Goal: Task Accomplishment & Management: Manage account settings

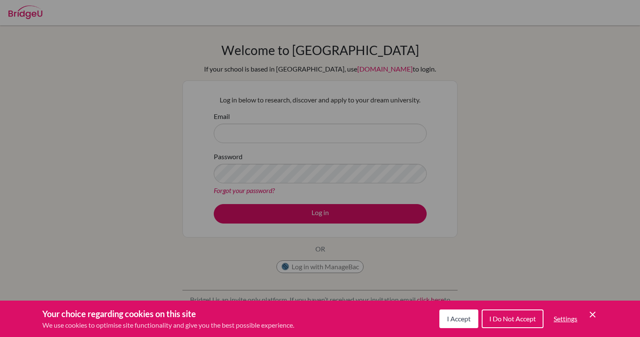
click at [455, 326] on button "I Accept" at bounding box center [458, 318] width 39 height 19
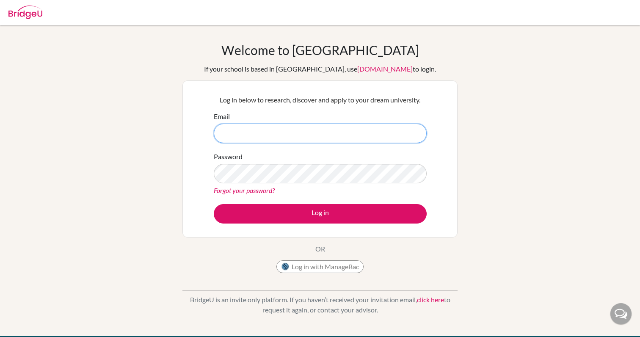
click at [321, 132] on input "Email" at bounding box center [320, 133] width 213 height 19
type input "[EMAIL_ADDRESS][DOMAIN_NAME]"
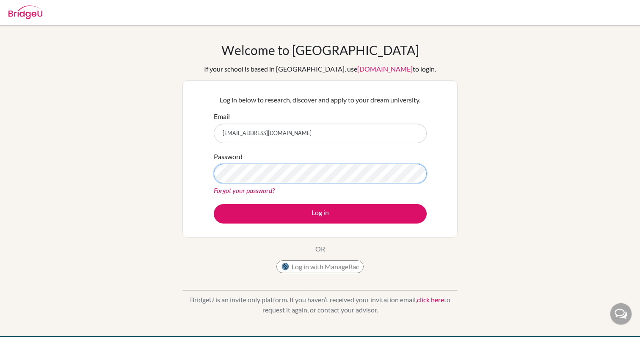
click at [214, 204] on button "Log in" at bounding box center [320, 213] width 213 height 19
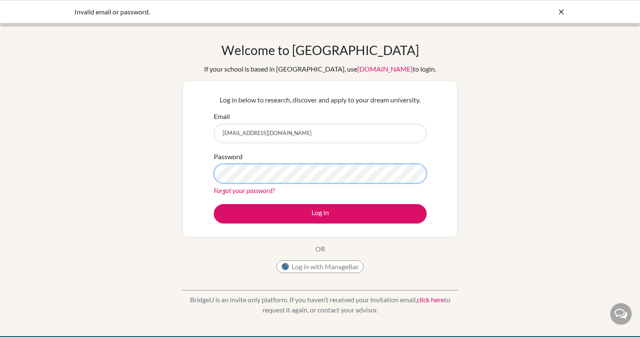
click at [214, 204] on button "Log in" at bounding box center [320, 213] width 213 height 19
click at [184, 143] on div "Log in below to research, discover and apply to your dream university. Email [E…" at bounding box center [319, 158] width 275 height 157
click at [214, 204] on button "Log in" at bounding box center [320, 213] width 213 height 19
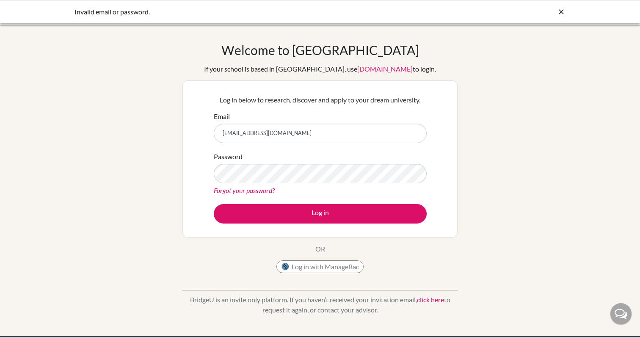
click at [246, 189] on link "Forgot your password?" at bounding box center [244, 190] width 61 height 8
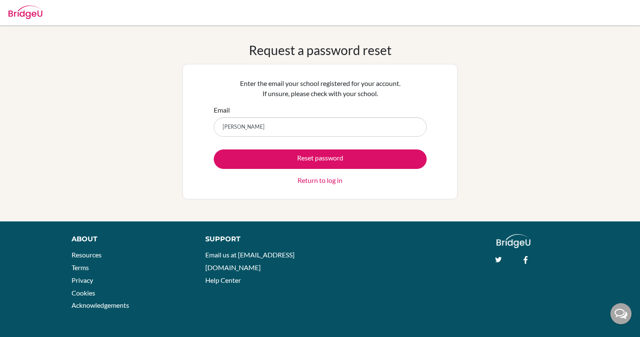
type input "[EMAIL_ADDRESS][DOMAIN_NAME]"
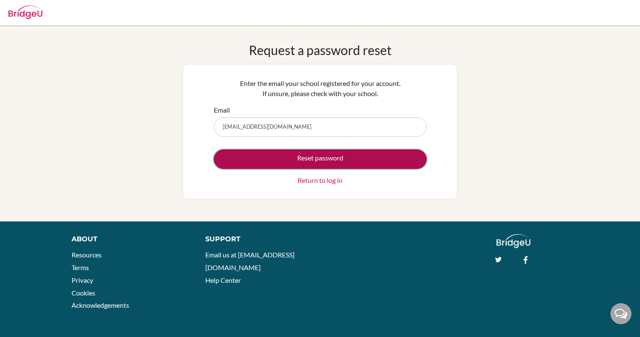
click at [321, 158] on button "Reset password" at bounding box center [320, 158] width 213 height 19
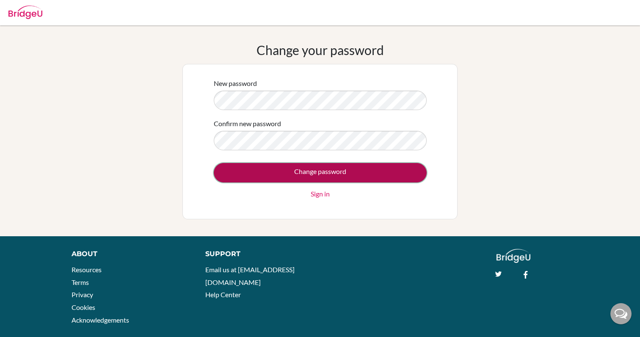
click at [356, 173] on input "Change password" at bounding box center [320, 172] width 213 height 19
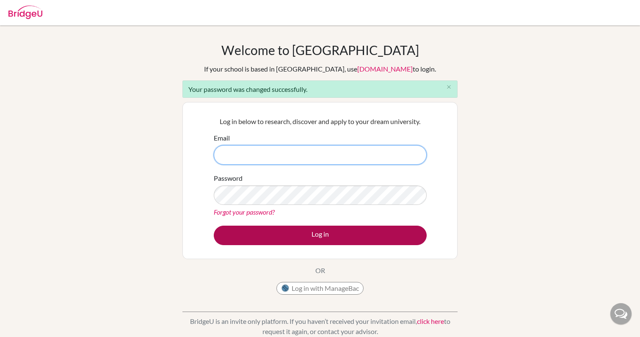
type input "[EMAIL_ADDRESS][DOMAIN_NAME]"
click at [330, 239] on button "Log in" at bounding box center [320, 235] width 213 height 19
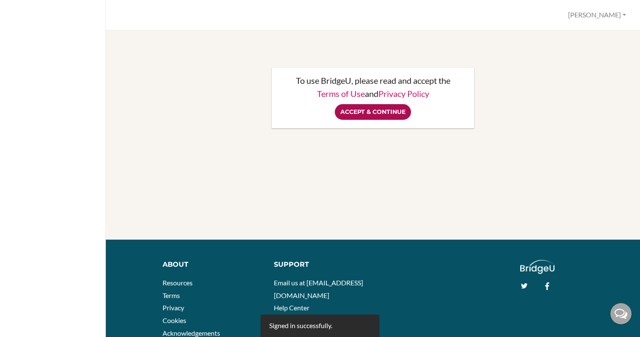
click at [391, 112] on input "Accept & Continue" at bounding box center [373, 112] width 76 height 16
